Goal: Information Seeking & Learning: Compare options

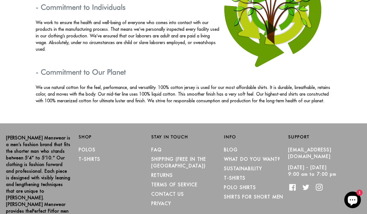
scroll to position [967, 0]
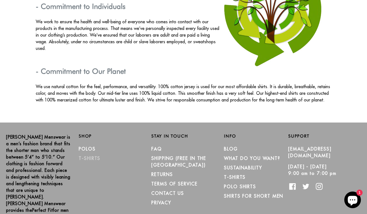
click at [92, 155] on link "T-Shirts" at bounding box center [90, 158] width 22 height 6
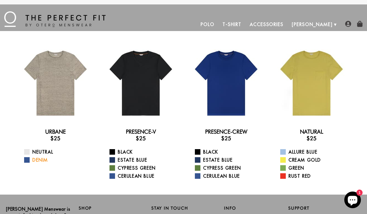
click at [41, 160] on link "Denim" at bounding box center [59, 160] width 70 height 7
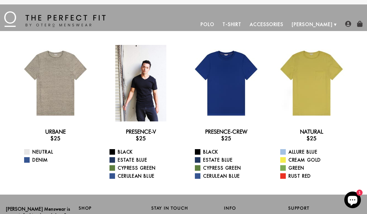
click at [129, 86] on div at bounding box center [141, 83] width 76 height 76
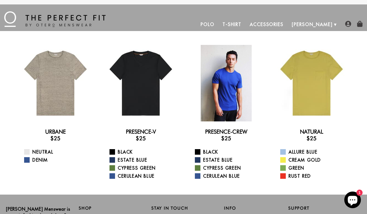
click at [209, 92] on div at bounding box center [226, 83] width 76 height 76
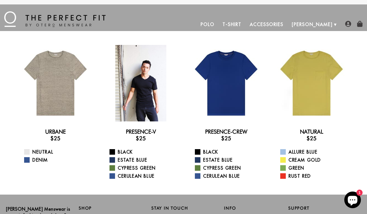
click at [133, 83] on div at bounding box center [141, 83] width 76 height 76
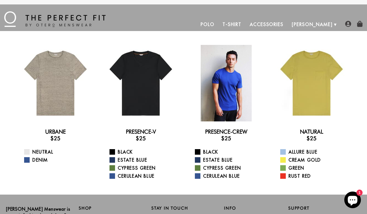
click at [212, 75] on div at bounding box center [226, 83] width 76 height 76
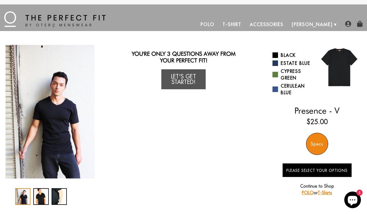
click at [57, 114] on img "1 / 3" at bounding box center [50, 112] width 89 height 134
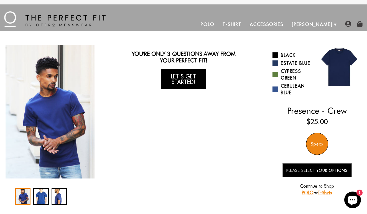
click at [187, 80] on link "Let's Get Started!" at bounding box center [183, 79] width 44 height 20
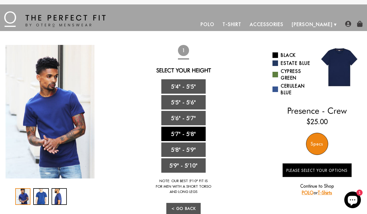
click at [183, 132] on link "5'7" - 5'8"" at bounding box center [183, 134] width 44 height 14
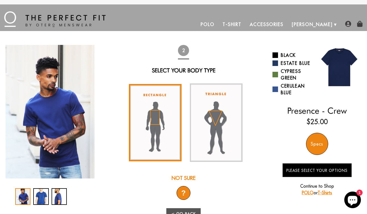
click at [155, 117] on img at bounding box center [155, 123] width 53 height 78
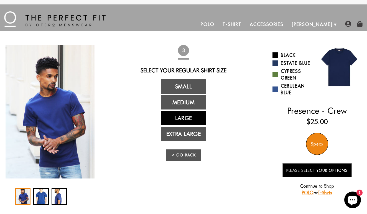
click at [178, 117] on link "Large" at bounding box center [183, 118] width 44 height 14
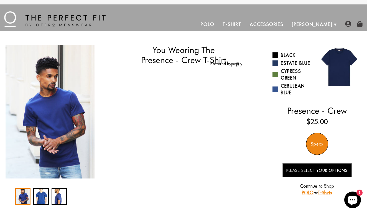
select select "57-58"
select select "L"
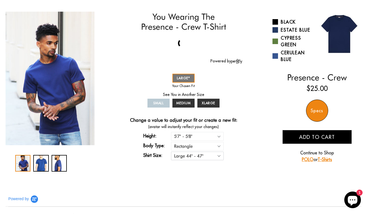
scroll to position [34, 0]
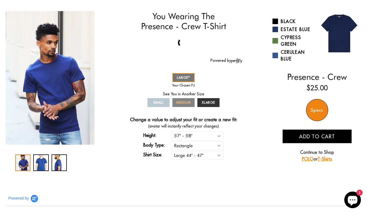
click at [188, 101] on span "MEDIUM" at bounding box center [183, 102] width 14 height 4
click at [186, 80] on link "LARGE" at bounding box center [183, 77] width 22 height 9
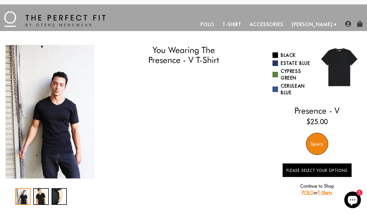
select select "57-58"
select select "L"
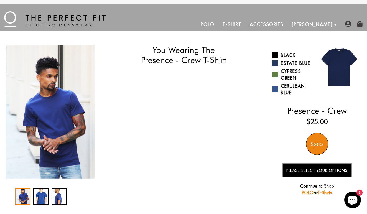
select select "57-58"
select select "L"
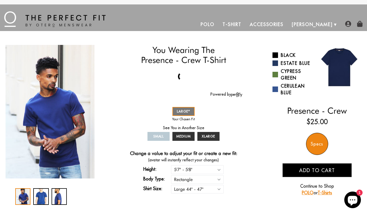
click at [311, 148] on div "Specs" at bounding box center [317, 144] width 22 height 22
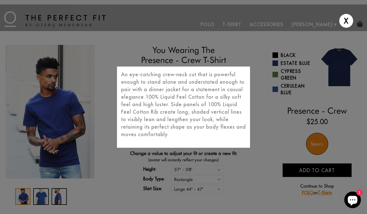
click at [288, 126] on div "X An eye-catching crew-neck cut that is powerful enough to stand alone and unde…" at bounding box center [183, 107] width 367 height 214
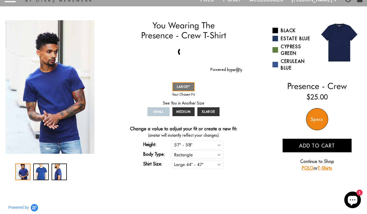
scroll to position [38, 0]
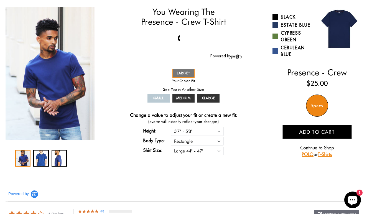
click at [307, 157] on link "POLO" at bounding box center [308, 155] width 12 height 6
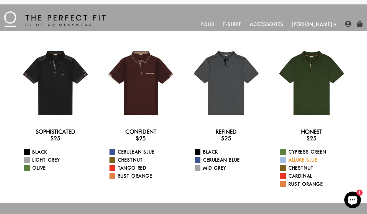
click at [283, 159] on span at bounding box center [283, 160] width 6 height 6
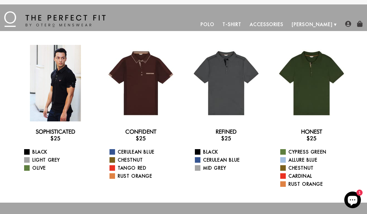
click at [59, 85] on div at bounding box center [55, 83] width 76 height 76
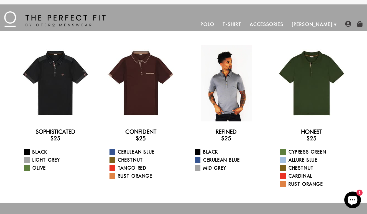
click at [233, 90] on div at bounding box center [226, 83] width 76 height 76
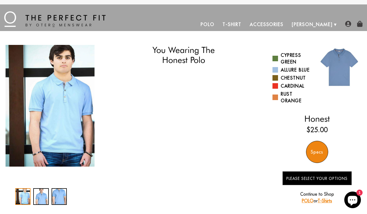
select select "57-58"
select select "L"
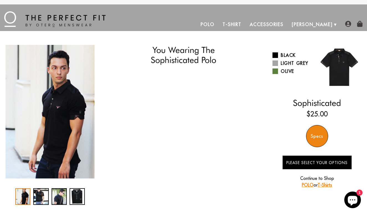
select select "57-58"
select select "L"
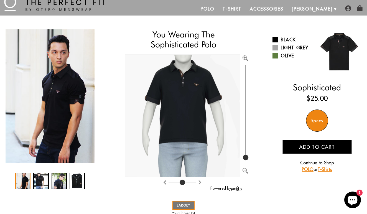
scroll to position [16, 0]
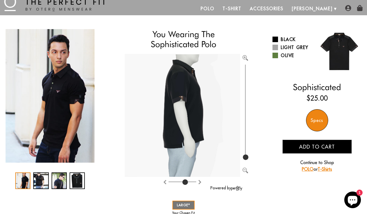
type input "4"
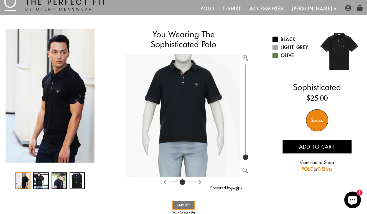
click at [183, 183] on input "range" at bounding box center [182, 183] width 28 height 1
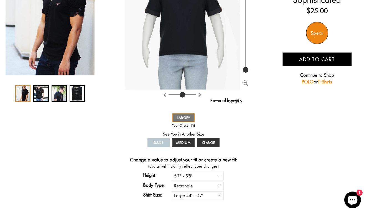
scroll to position [108, 0]
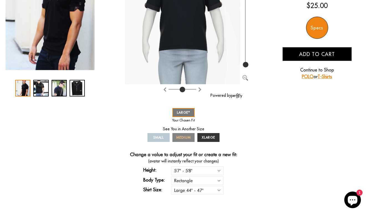
click at [182, 140] on link "MEDIUM" at bounding box center [183, 137] width 22 height 9
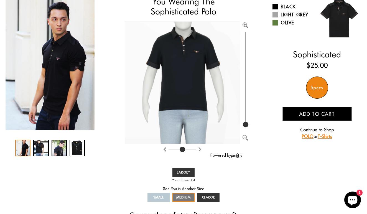
scroll to position [48, 0]
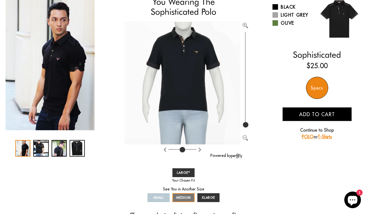
click at [201, 193] on div "SMALL MEDIUM LARGE XLARGE" at bounding box center [183, 185] width 75 height 37
click at [207, 196] on span "XLARGE" at bounding box center [209, 197] width 14 height 4
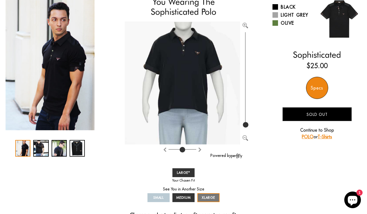
click at [182, 167] on div "SMALL MEDIUM LARGE XLARGE" at bounding box center [183, 185] width 75 height 37
click at [154, 196] on span "SMALL" at bounding box center [158, 197] width 11 height 4
click at [185, 171] on span "LARGE" at bounding box center [183, 172] width 13 height 4
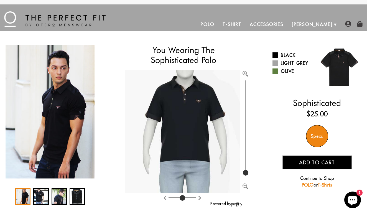
drag, startPoint x: 245, startPoint y: 173, endPoint x: 246, endPoint y: 101, distance: 71.2
click at [246, 101] on input "range" at bounding box center [245, 128] width 6 height 98
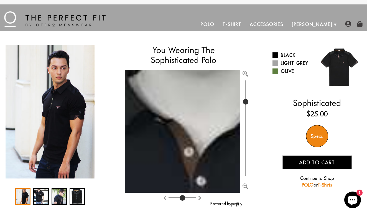
click at [246, 101] on input "range" at bounding box center [245, 128] width 6 height 98
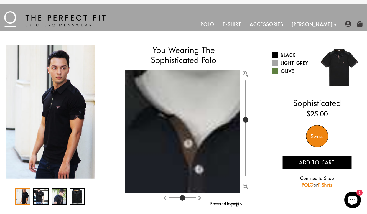
click at [245, 119] on input "range" at bounding box center [245, 128] width 6 height 98
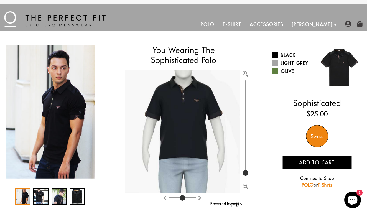
drag, startPoint x: 245, startPoint y: 124, endPoint x: 242, endPoint y: 174, distance: 50.3
type input "100"
click at [242, 174] on div at bounding box center [188, 137] width 126 height 134
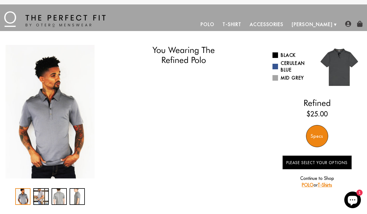
select select "57-58"
select select "L"
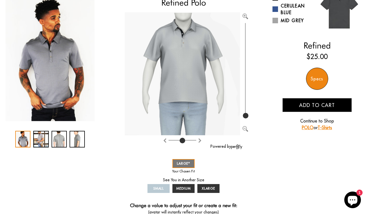
scroll to position [59, 0]
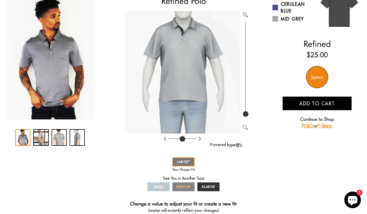
click at [184, 188] on span "MEDIUM" at bounding box center [183, 187] width 14 height 4
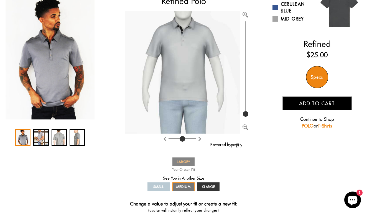
click at [183, 163] on span "LARGE" at bounding box center [183, 162] width 13 height 4
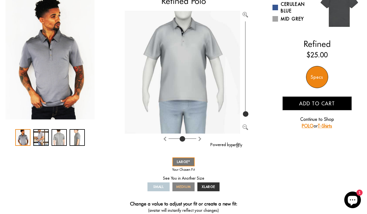
click at [180, 188] on span "MEDIUM" at bounding box center [183, 187] width 14 height 4
